Goal: Complete application form: Complete application form

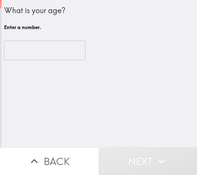
click at [48, 52] on input "number" at bounding box center [44, 50] width 81 height 19
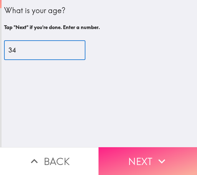
type input "34"
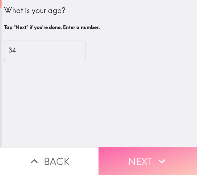
click at [146, 158] on button "Next" at bounding box center [148, 161] width 99 height 28
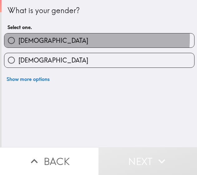
click at [43, 37] on label "[DEMOGRAPHIC_DATA]" at bounding box center [99, 40] width 190 height 14
click at [18, 37] on input "[DEMOGRAPHIC_DATA]" at bounding box center [11, 40] width 14 height 14
radio input "true"
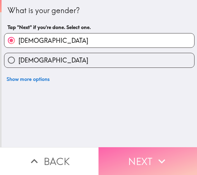
click at [131, 147] on button "Next" at bounding box center [148, 161] width 99 height 28
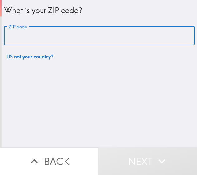
click at [50, 44] on input "ZIP code" at bounding box center [99, 35] width 191 height 19
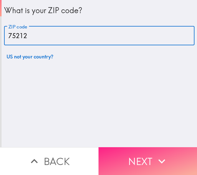
type input "75212"
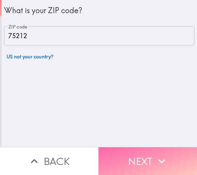
click at [115, 147] on button "Next" at bounding box center [148, 161] width 99 height 28
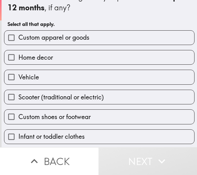
scroll to position [15, 0]
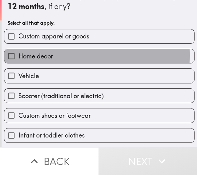
click at [74, 56] on label "Home decor" at bounding box center [99, 56] width 190 height 14
click at [18, 56] on input "Home decor" at bounding box center [11, 56] width 14 height 14
checkbox input "true"
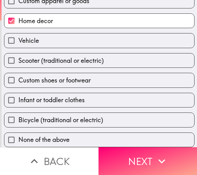
scroll to position [56, 0]
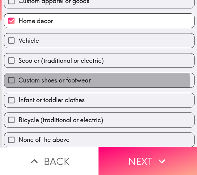
click at [54, 76] on span "Custom shoes or footwear" at bounding box center [54, 80] width 72 height 9
click at [18, 76] on input "Custom shoes or footwear" at bounding box center [11, 80] width 14 height 14
checkbox input "true"
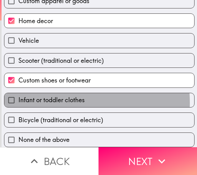
click at [47, 97] on span "Infant or toddler clothes" at bounding box center [51, 100] width 66 height 9
click at [18, 97] on input "Infant or toddler clothes" at bounding box center [11, 100] width 14 height 14
checkbox input "true"
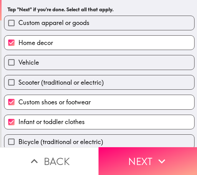
scroll to position [25, 0]
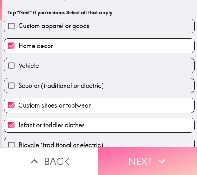
click at [136, 155] on button "Next" at bounding box center [148, 161] width 99 height 28
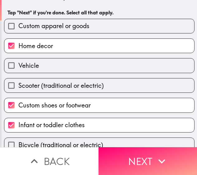
scroll to position [0, 0]
